Goal: Navigation & Orientation: Find specific page/section

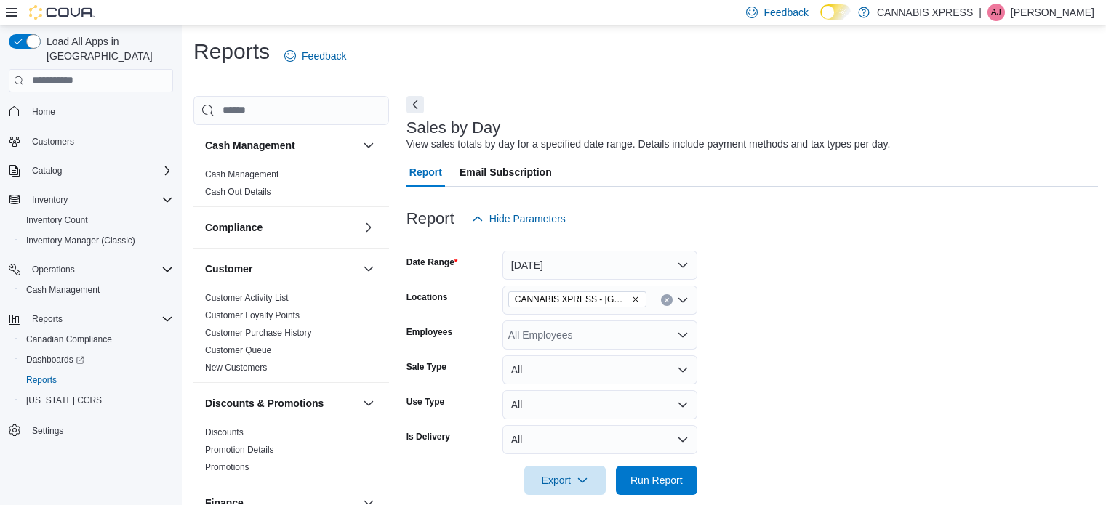
scroll to position [135, 0]
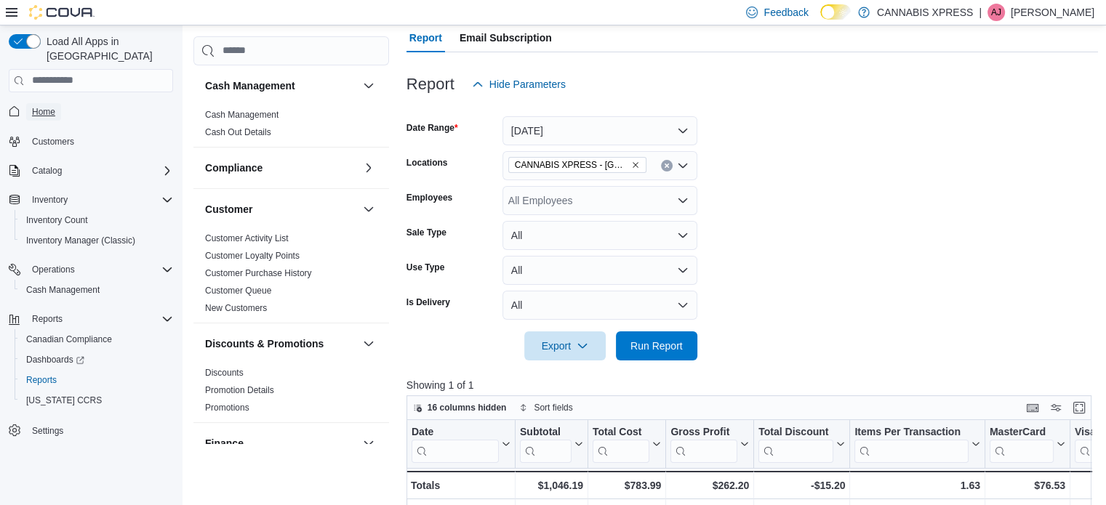
click at [52, 106] on span "Home" at bounding box center [43, 112] width 23 height 12
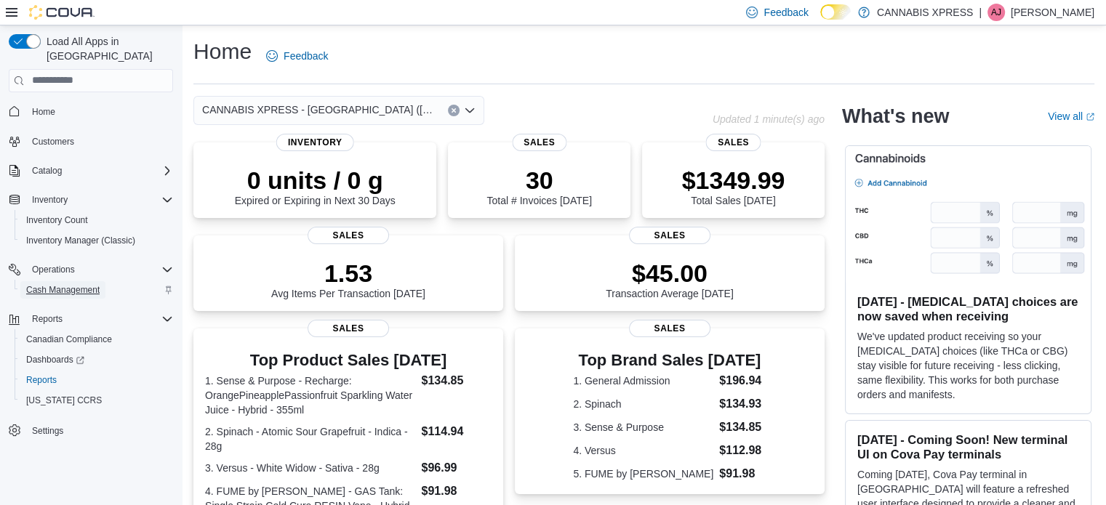
click at [86, 284] on span "Cash Management" at bounding box center [62, 290] width 73 height 12
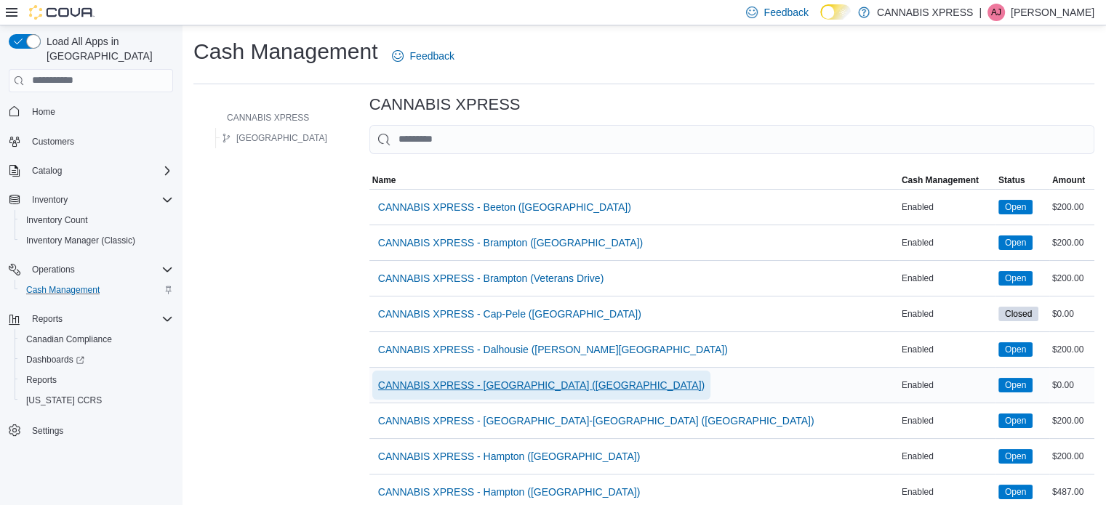
click at [526, 385] on span "CANNABIS XPRESS - [GEOGRAPHIC_DATA] ([GEOGRAPHIC_DATA])" at bounding box center [541, 385] width 327 height 15
